Goal: Information Seeking & Learning: Find contact information

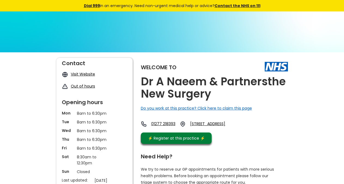
scroll to position [56, 0]
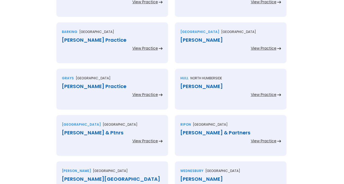
scroll to position [416, 0]
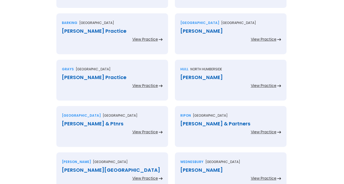
click at [196, 32] on div "Dr Abbas" at bounding box center [230, 30] width 101 height 5
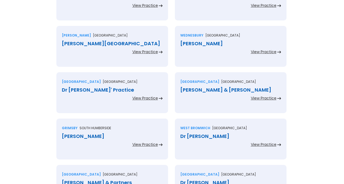
scroll to position [555, 0]
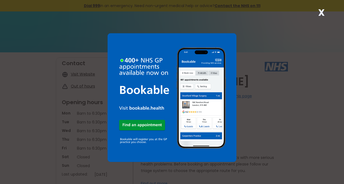
click at [322, 13] on strong "X" at bounding box center [321, 12] width 7 height 13
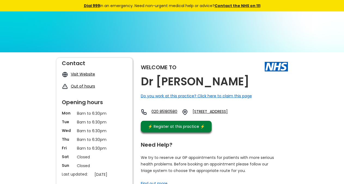
click at [200, 75] on div "Welcome to Dr A Patel Do you work at this practice? Click here to claim this pa…" at bounding box center [214, 96] width 147 height 77
click at [201, 79] on div "Welcome to Dr A Patel Do you work at this practice? Click here to claim this pa…" at bounding box center [214, 96] width 147 height 77
click at [201, 84] on div "Welcome to Dr A Patel Do you work at this practice? Click here to claim this pa…" at bounding box center [214, 96] width 147 height 77
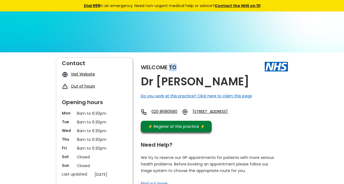
click at [201, 84] on div "Welcome to Dr A Patel Do you work at this practice? Click here to claim this pa…" at bounding box center [214, 96] width 147 height 77
click at [192, 87] on h2 "Dr A Patel" at bounding box center [195, 81] width 108 height 12
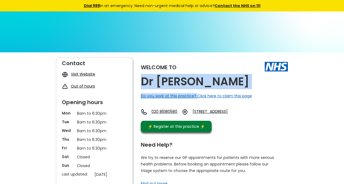
drag, startPoint x: 196, startPoint y: 86, endPoint x: 140, endPoint y: 83, distance: 56.7
click at [147, 82] on h2 "Dr A Patel" at bounding box center [195, 81] width 108 height 12
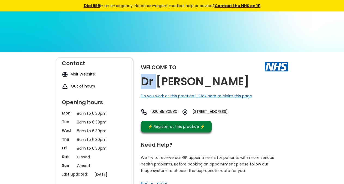
click at [147, 82] on h2 "Dr A Patel" at bounding box center [195, 81] width 108 height 12
copy link "Rm6 6rt,"
drag, startPoint x: 218, startPoint y: 124, endPoint x: 273, endPoint y: 113, distance: 55.5
click at [273, 113] on div "Welcome to Dr A Patel Do you work at this practice? Click here to claim this pa…" at bounding box center [214, 96] width 147 height 77
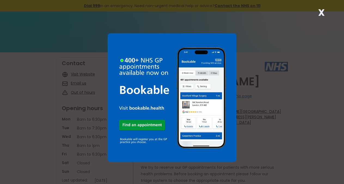
click at [324, 12] on div "X" at bounding box center [321, 14] width 11 height 11
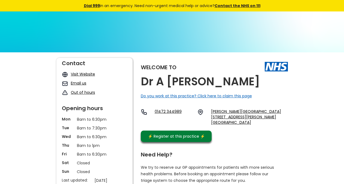
click at [216, 85] on div "Welcome to Dr A Sinha Do you work at this practice? Click here to claim this pa…" at bounding box center [214, 101] width 147 height 87
click at [205, 81] on div "Welcome to Dr A Sinha Do you work at this practice? Click here to claim this pa…" at bounding box center [214, 101] width 147 height 87
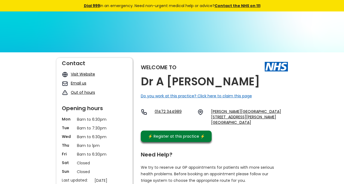
click at [205, 81] on div "Welcome to Dr A Sinha Do you work at this practice? Click here to claim this pa…" at bounding box center [214, 101] width 147 height 87
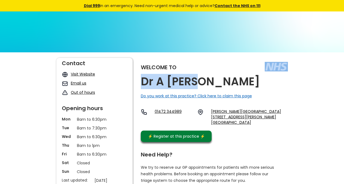
copy div "Dr A Sinha"
drag, startPoint x: 198, startPoint y: 82, endPoint x: 195, endPoint y: 80, distance: 3.8
click at [195, 80] on div "Welcome to Dr A Sinha Do you work at this practice? Click here to claim this pa…" at bounding box center [214, 101] width 147 height 87
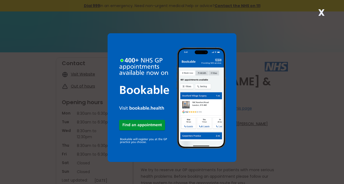
click at [323, 13] on strong "X" at bounding box center [321, 12] width 7 height 13
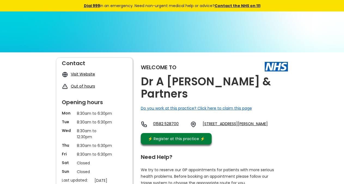
click at [206, 92] on h2 "Dr A [PERSON_NAME] & Partners" at bounding box center [214, 87] width 147 height 24
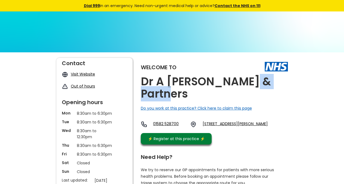
click at [206, 92] on h2 "Dr A [PERSON_NAME] & Partners" at bounding box center [214, 87] width 147 height 24
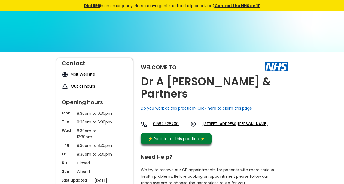
click at [206, 92] on h2 "Dr A [PERSON_NAME] & Partners" at bounding box center [214, 87] width 147 height 24
copy link "Mk45 4ta, E"
drag, startPoint x: 257, startPoint y: 135, endPoint x: 237, endPoint y: 132, distance: 20.0
click at [237, 132] on div "Welcome to Dr A [PERSON_NAME] & Partners Do you work at this practice? Click he…" at bounding box center [214, 102] width 147 height 89
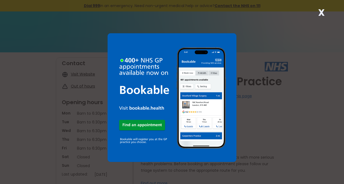
click at [323, 15] on strong "X" at bounding box center [321, 12] width 7 height 13
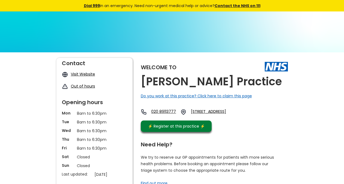
click at [323, 15] on img at bounding box center [172, 107] width 344 height 193
copy div "Dr Aa Ansari's Practice"
drag, startPoint x: 274, startPoint y: 81, endPoint x: 101, endPoint y: 1, distance: 190.6
click at [263, 83] on div "Welcome to Dr Aa Ansari's Practice Do you work at this practice? Click here to …" at bounding box center [214, 96] width 147 height 77
copy link "Ig11 9rs"
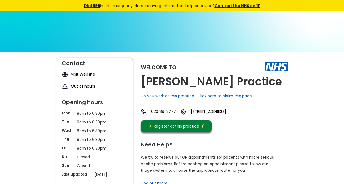
drag, startPoint x: 217, startPoint y: 122, endPoint x: 280, endPoint y: 110, distance: 64.1
click at [280, 110] on div "Welcome to Dr Aa Ansari's Practice Do you work at this practice? Click here to …" at bounding box center [214, 96] width 147 height 77
copy link "Ig11 9rs"
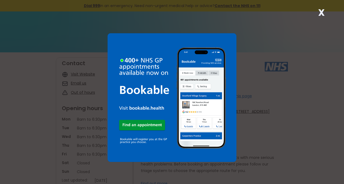
click at [316, 14] on div "X" at bounding box center [321, 14] width 11 height 11
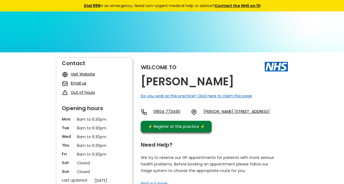
copy link "Nn3 8dw"
drag, startPoint x: 228, startPoint y: 127, endPoint x: 211, endPoint y: 123, distance: 17.6
click at [211, 118] on div "01604 773490 [PERSON_NAME][STREET_ADDRESS]" at bounding box center [205, 113] width 129 height 9
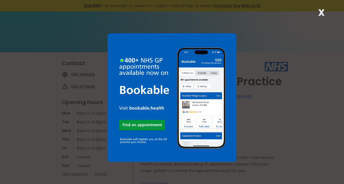
click at [322, 13] on strong "X" at bounding box center [321, 12] width 7 height 13
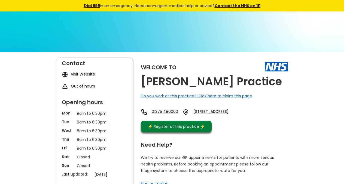
copy link "Rm16 6rs,"
drag, startPoint x: 240, startPoint y: 123, endPoint x: 223, endPoint y: 117, distance: 18.3
click at [223, 117] on div "Welcome to Dr Abela T Practice Do you work at this practice? Click here to clai…" at bounding box center [214, 96] width 147 height 77
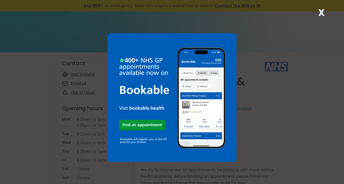
click at [319, 11] on strong "X" at bounding box center [321, 12] width 7 height 13
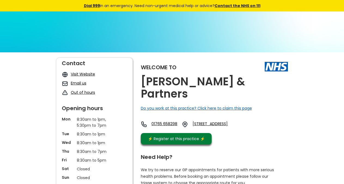
copy link "Hg4 3se"
drag, startPoint x: 218, startPoint y: 125, endPoint x: 272, endPoint y: 118, distance: 55.0
click at [244, 121] on div "01765 658298 The Holroyd Surgery, Main Street, Kirkby Malzeard, Ripon, North Yo…" at bounding box center [193, 125] width 104 height 9
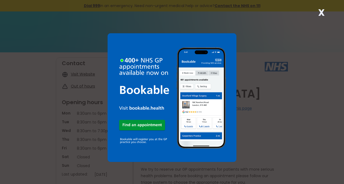
click at [324, 14] on strong "X" at bounding box center [321, 12] width 7 height 13
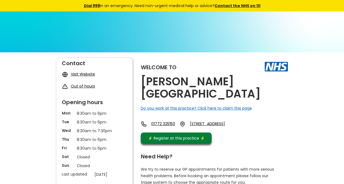
click at [214, 127] on link "[STREET_ADDRESS]" at bounding box center [214, 124] width 48 height 6
drag, startPoint x: 218, startPoint y: 134, endPoint x: 281, endPoint y: 123, distance: 63.3
click at [238, 123] on div "01772 [STREET_ADDRESS]" at bounding box center [189, 125] width 97 height 9
copy link "Pr1 6ll, E"
click at [201, 94] on h2 "[PERSON_NAME][GEOGRAPHIC_DATA]" at bounding box center [214, 87] width 147 height 24
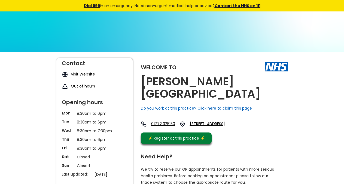
click at [201, 94] on h2 "[PERSON_NAME][GEOGRAPHIC_DATA]" at bounding box center [214, 87] width 147 height 24
copy link "Pr1 6ll, E"
drag, startPoint x: 219, startPoint y: 133, endPoint x: 112, endPoint y: 8, distance: 164.1
click at [238, 123] on div "01772 [STREET_ADDRESS]" at bounding box center [189, 125] width 97 height 9
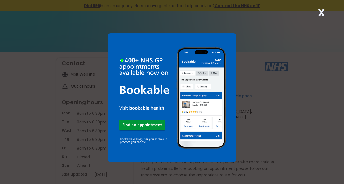
click at [319, 8] on strong "X" at bounding box center [321, 12] width 7 height 13
click at [325, 14] on div "X" at bounding box center [321, 14] width 11 height 11
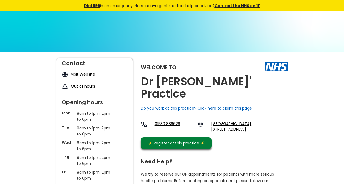
click at [264, 80] on div "Welcome to Dr [PERSON_NAME]' Practice Do you work at this practice? Click here …" at bounding box center [214, 105] width 147 height 94
copy link "Le67 5hx,"
drag, startPoint x: 219, startPoint y: 125, endPoint x: 276, endPoint y: 116, distance: 57.9
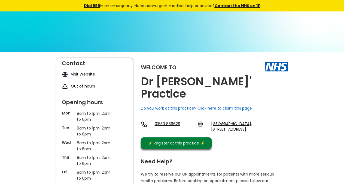
click at [276, 121] on div "01530 839629 [GEOGRAPHIC_DATA], [STREET_ADDRESS]" at bounding box center [214, 128] width 147 height 14
